Goal: Obtain resource: Download file/media

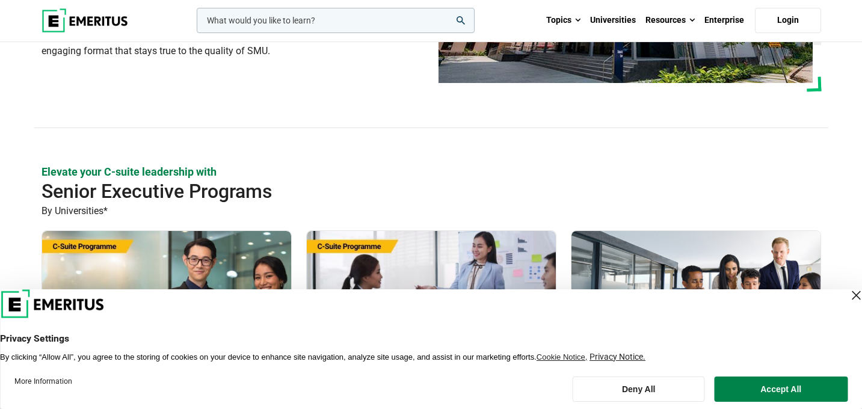
scroll to position [217, 0]
click at [847, 287] on div "Close Layer" at bounding box center [855, 295] width 17 height 17
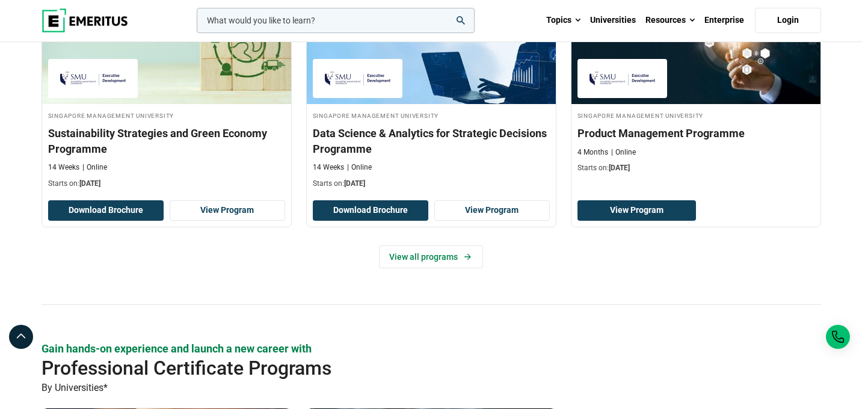
scroll to position [853, 0]
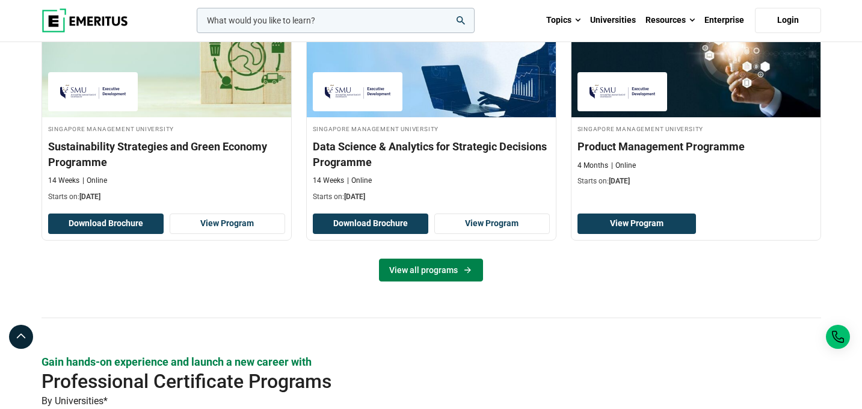
click at [444, 279] on link "View all programs" at bounding box center [431, 270] width 104 height 23
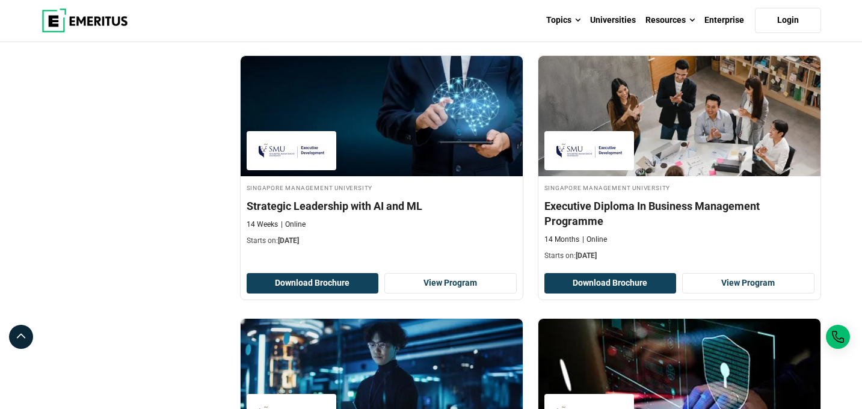
scroll to position [683, 0]
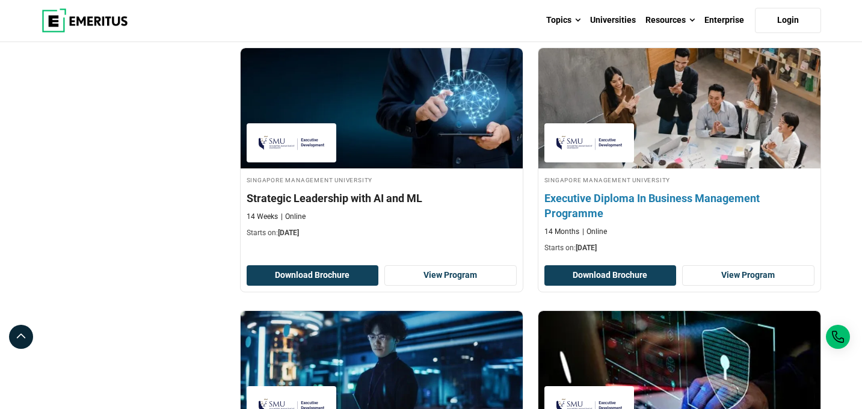
click at [668, 207] on h4 "Executive Diploma In Business Management Programme" at bounding box center [679, 206] width 270 height 30
click at [718, 276] on link "View Program" at bounding box center [748, 275] width 132 height 20
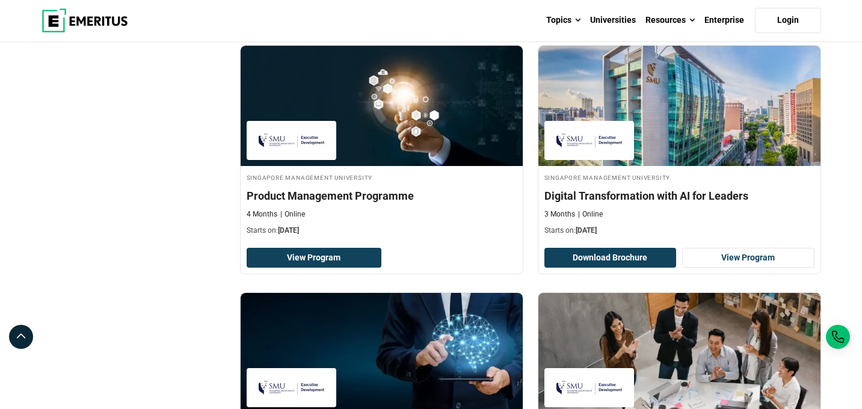
scroll to position [452, 0]
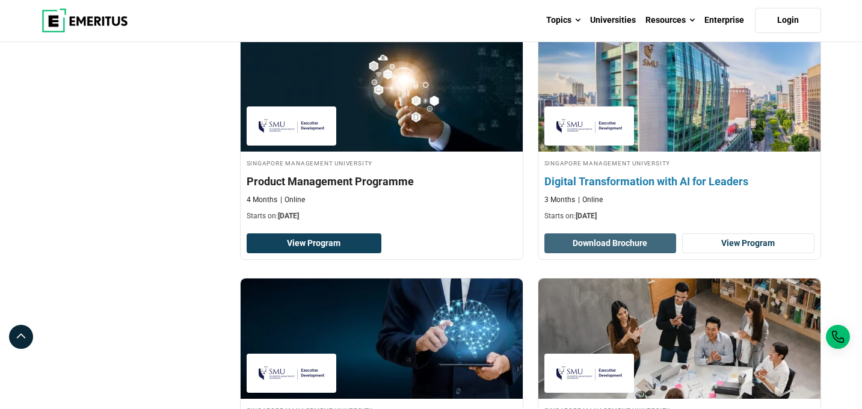
click at [625, 247] on button "Download Brochure" at bounding box center [610, 243] width 132 height 20
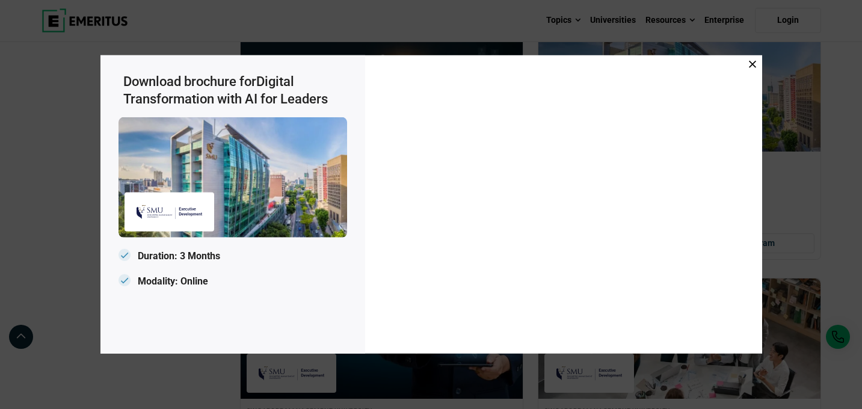
click at [750, 68] on span at bounding box center [752, 64] width 7 height 13
